Goal: Share content: Share content

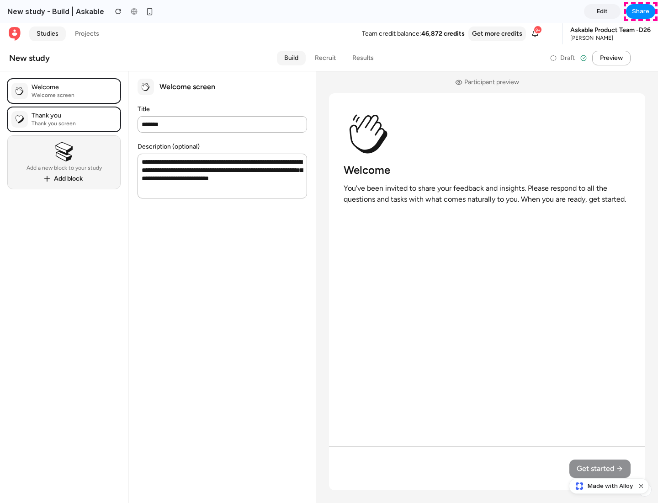
click at [641, 11] on span "Share" at bounding box center [640, 11] width 17 height 9
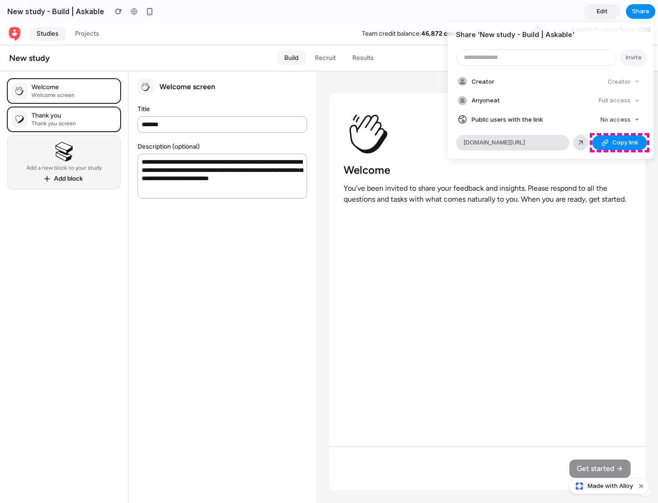
click at [620, 143] on span "Copy link" at bounding box center [625, 142] width 26 height 9
click at [610, 486] on div "Share ' New study - Build | Askable ' Invite Creator Creator Anyone at Full acc…" at bounding box center [329, 251] width 658 height 503
